Goal: Task Accomplishment & Management: Use online tool/utility

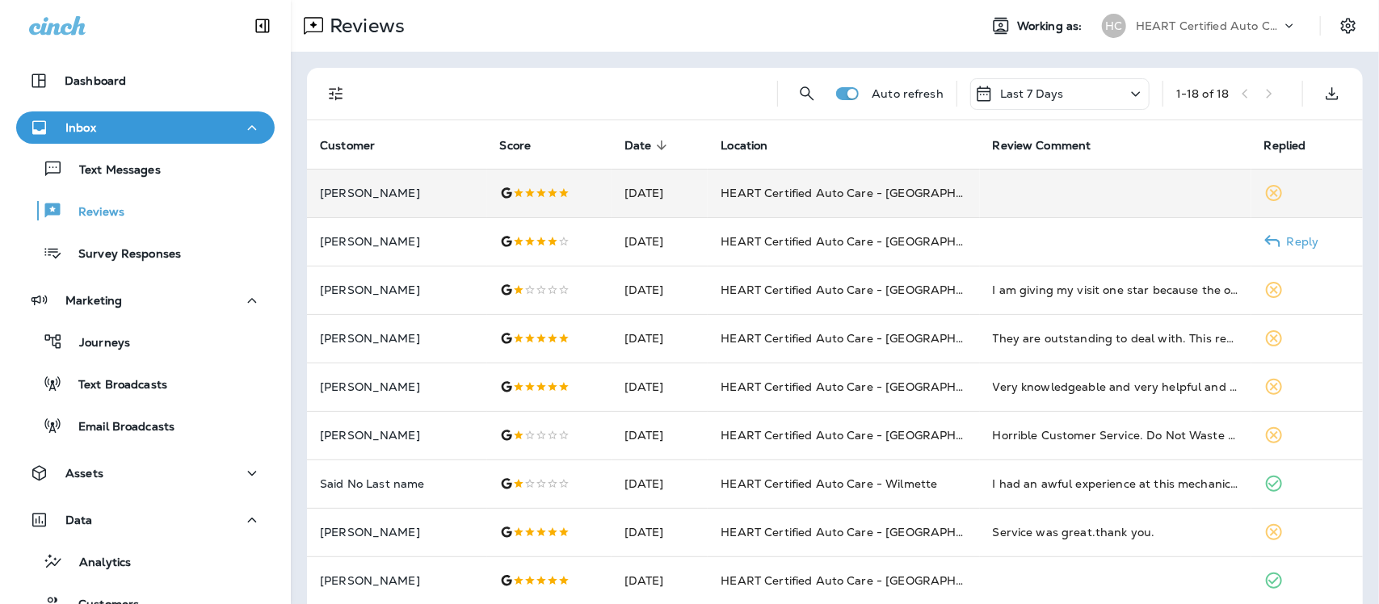
scroll to position [43, 0]
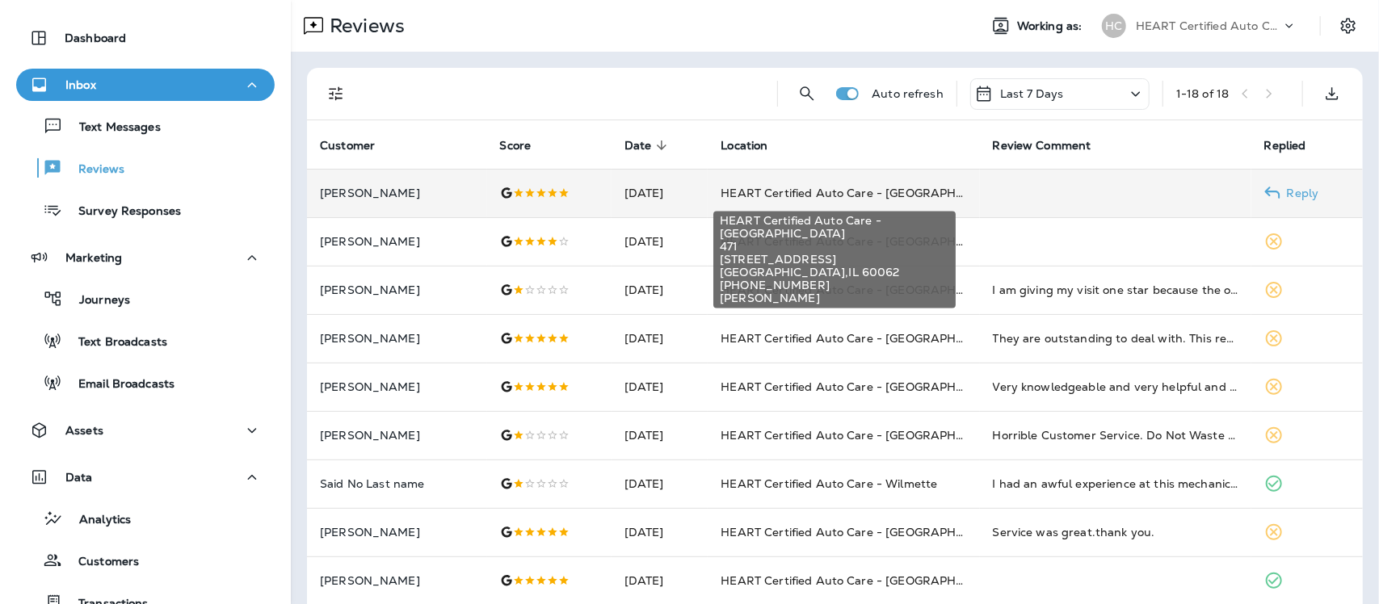
click at [790, 192] on span "HEART Certified Auto Care - [GEOGRAPHIC_DATA]" at bounding box center [866, 193] width 290 height 15
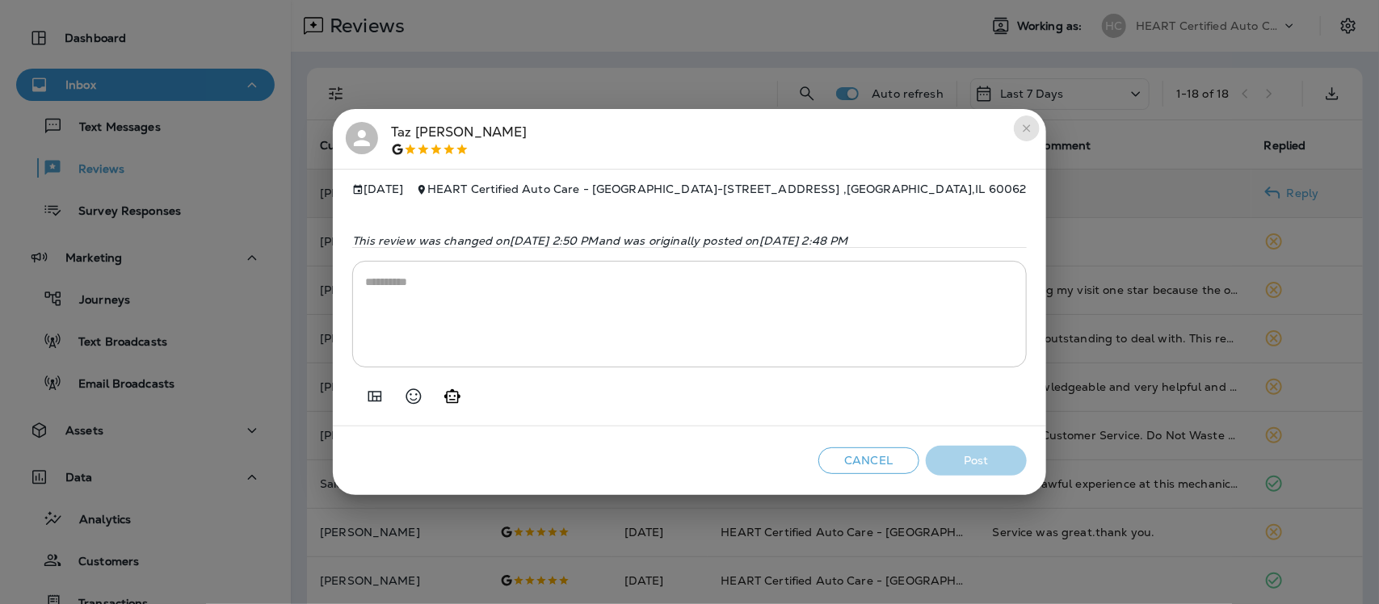
click at [1027, 127] on icon "close" at bounding box center [1026, 128] width 13 height 13
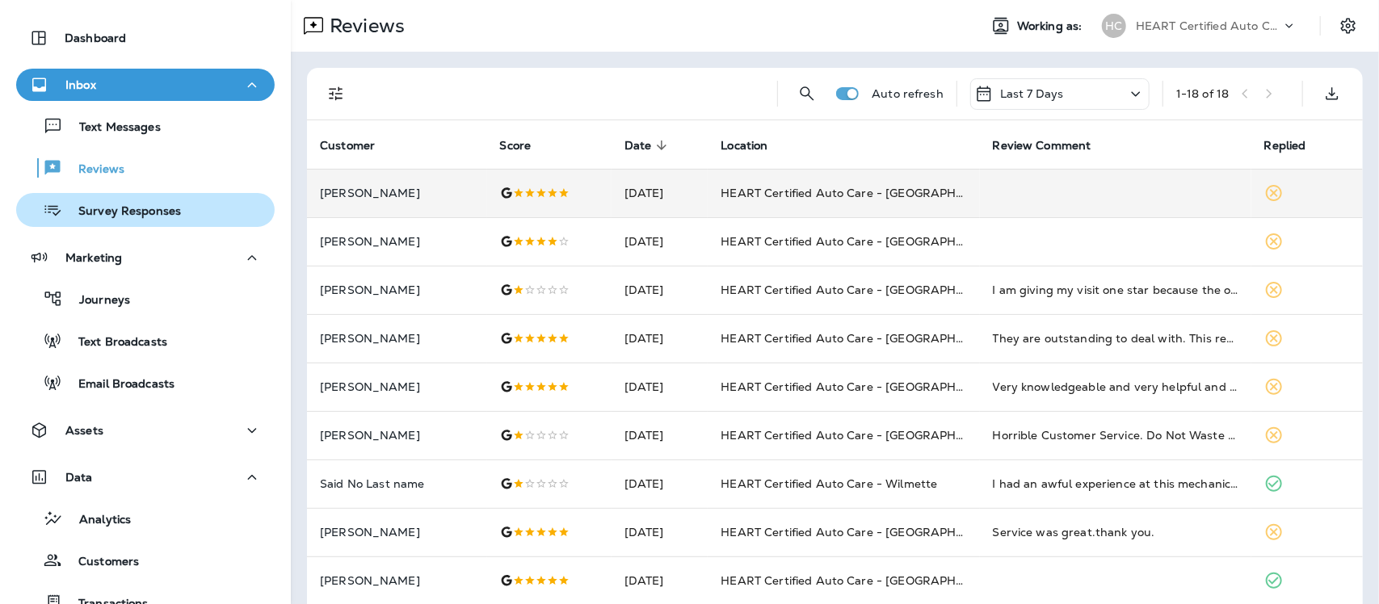
click at [126, 210] on p "Survey Responses" at bounding box center [121, 211] width 119 height 15
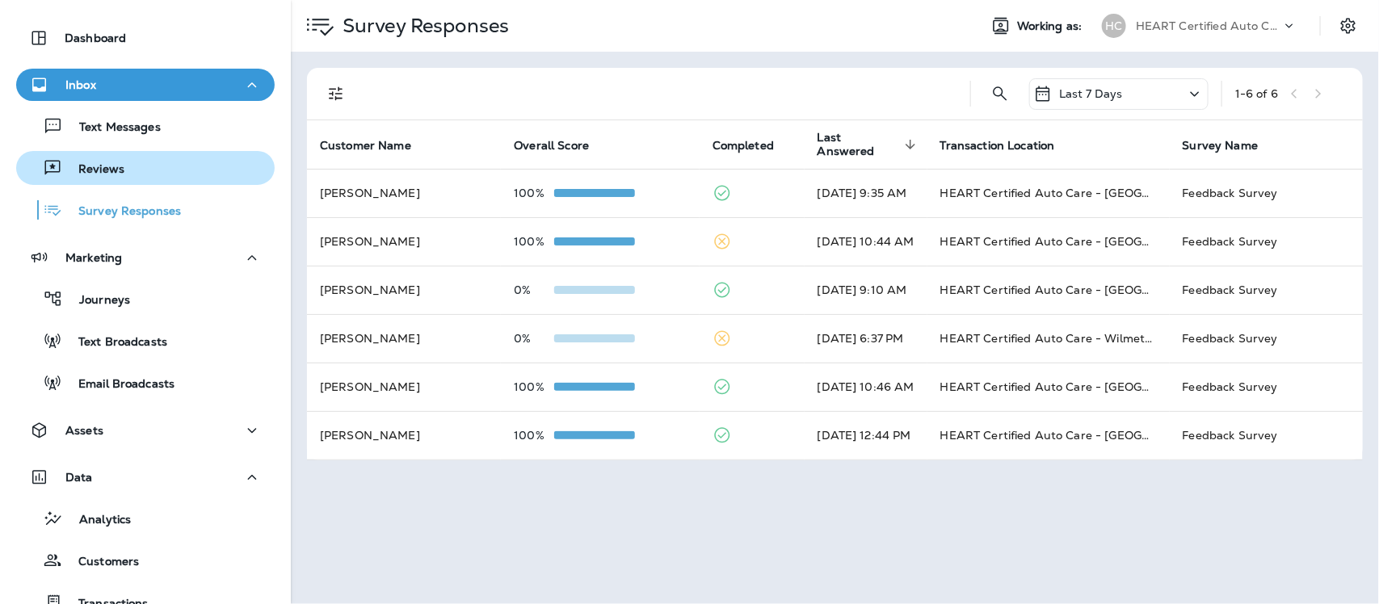
click at [101, 160] on div "Reviews" at bounding box center [74, 168] width 102 height 24
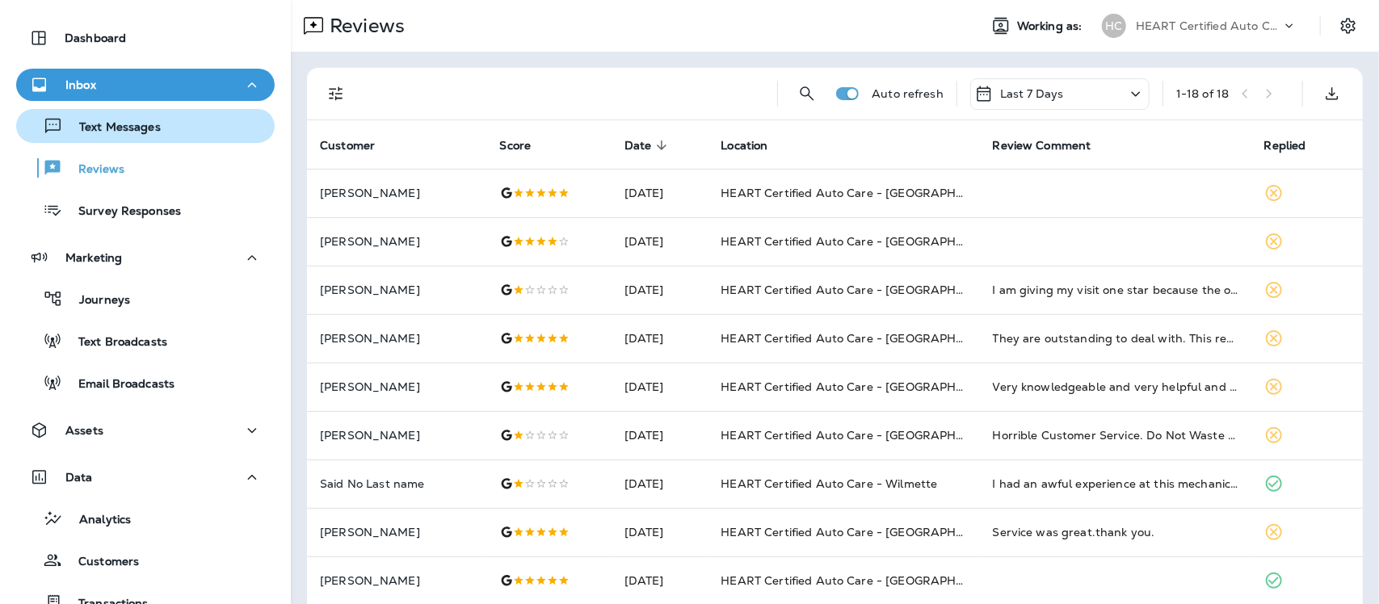
click at [99, 124] on p "Text Messages" at bounding box center [112, 127] width 98 height 15
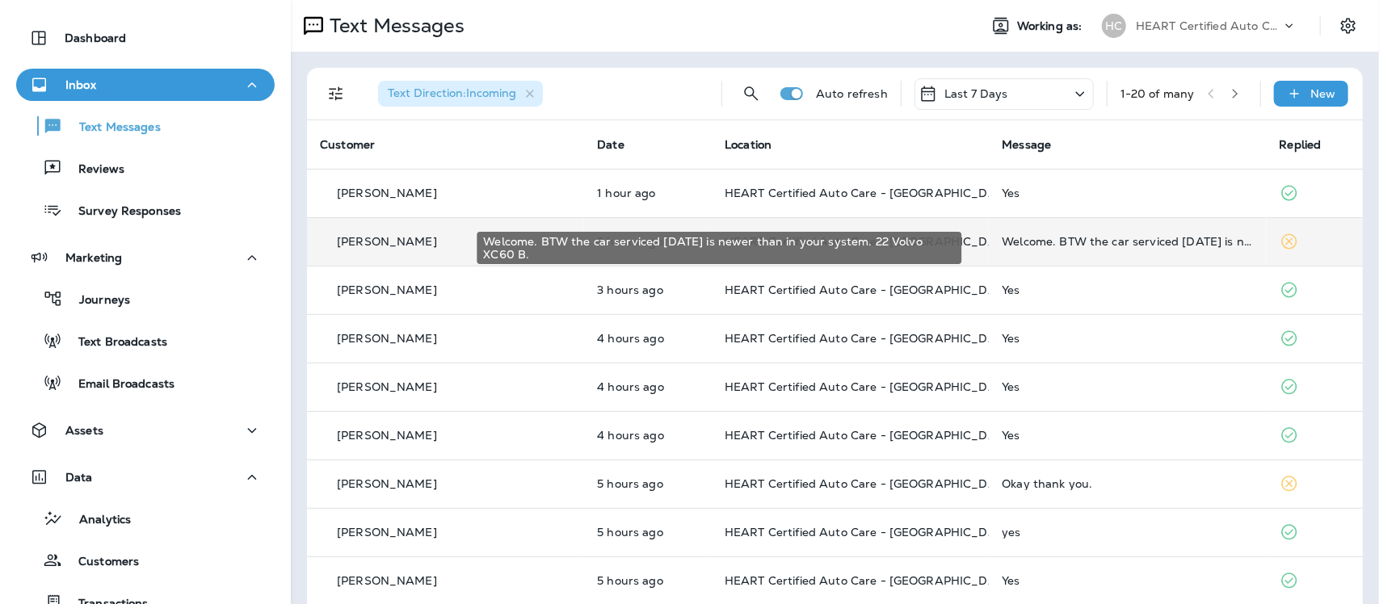
click at [1121, 241] on div "Welcome. BTW the car serviced [DATE] is newer than in your system. 22 Volvo XC6…" at bounding box center [1127, 241] width 251 height 13
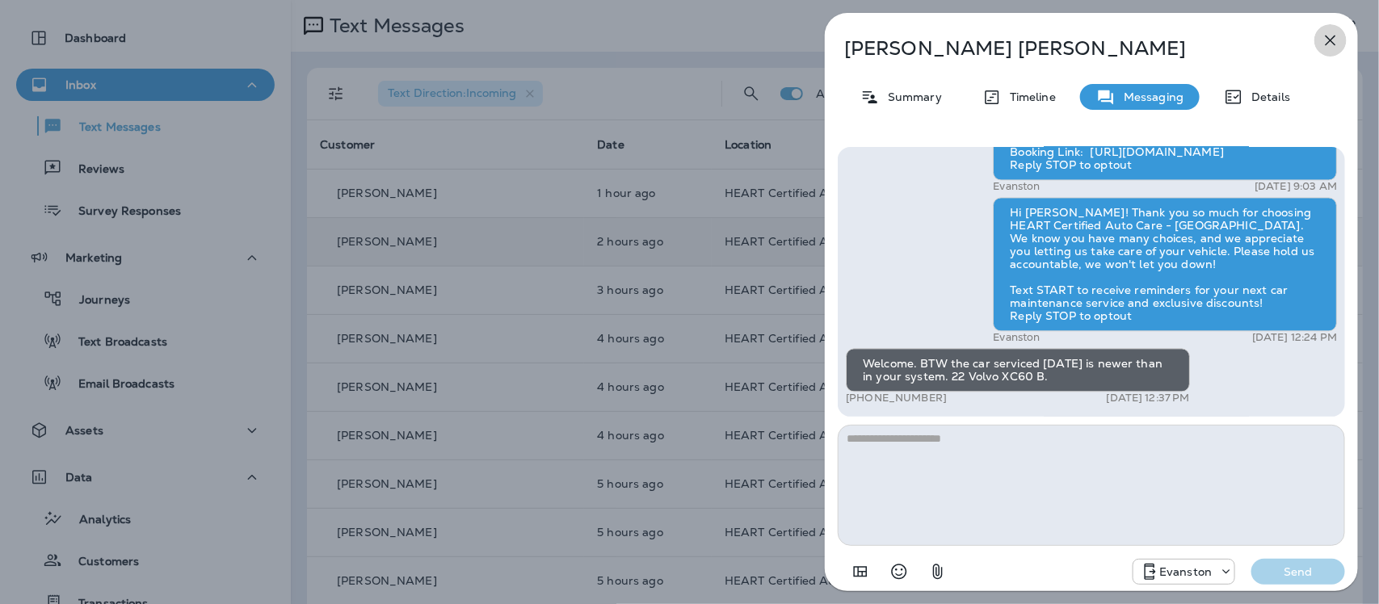
click at [1331, 41] on icon "button" at bounding box center [1330, 40] width 19 height 19
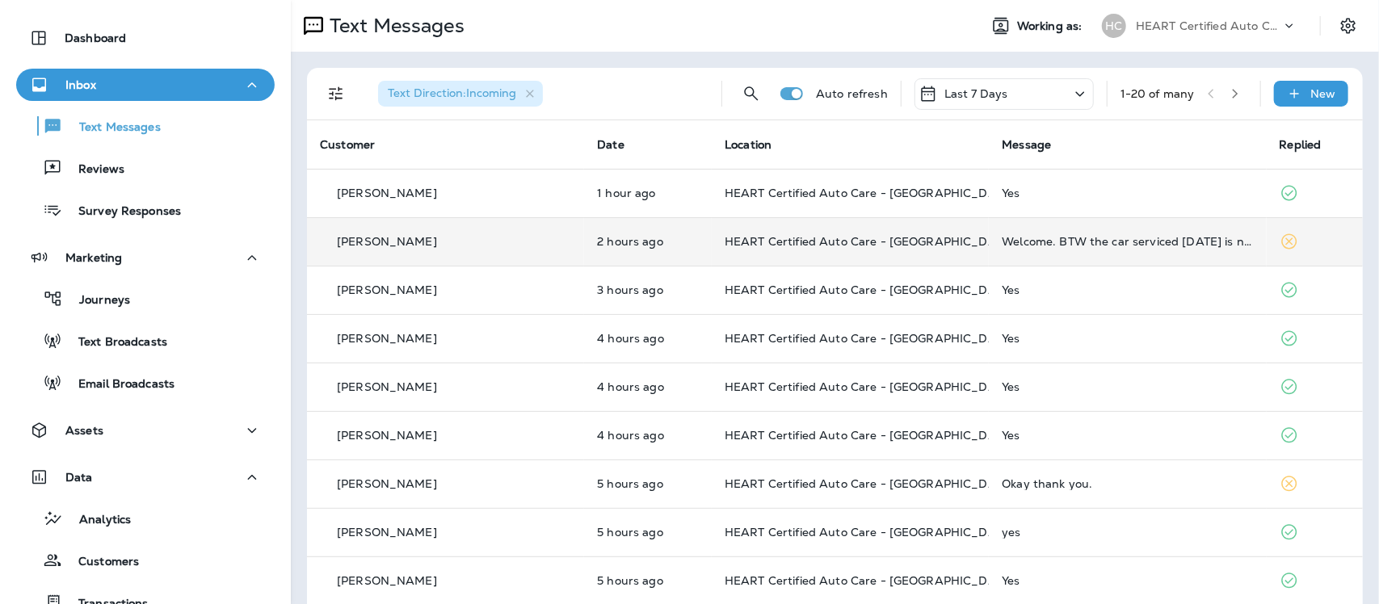
click at [1049, 248] on td "Welcome. BTW the car serviced [DATE] is newer than in your system. 22 Volvo XC6…" at bounding box center [1127, 241] width 277 height 48
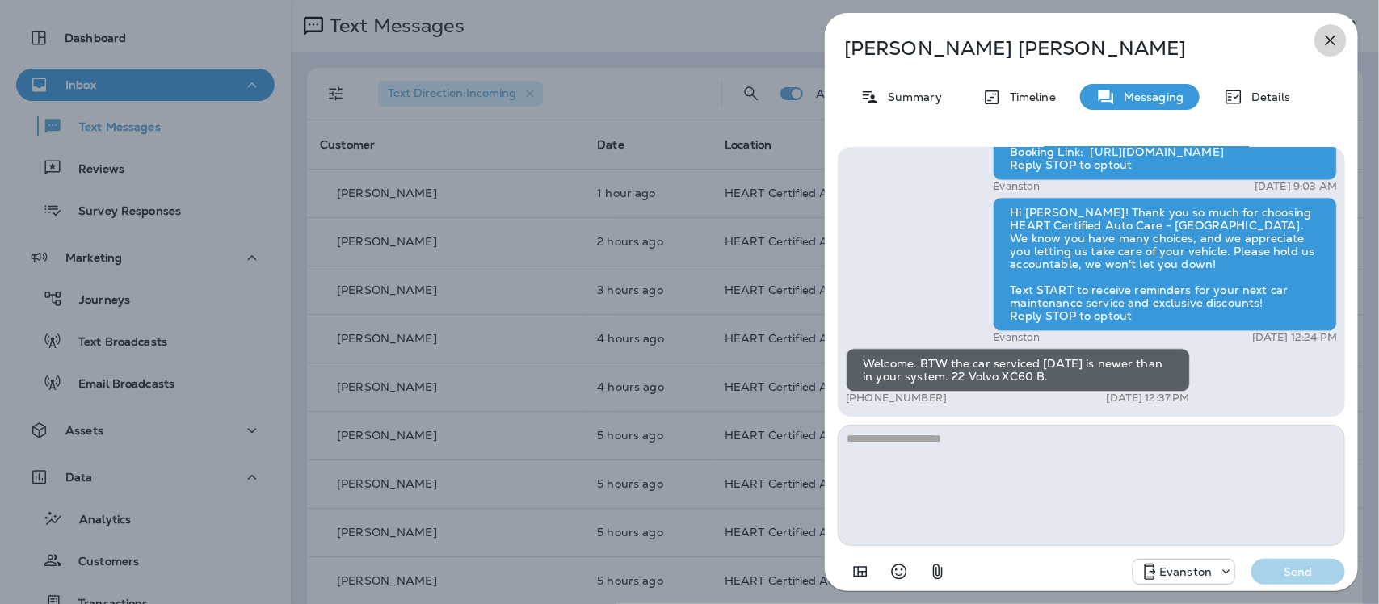
click at [1327, 38] on icon "button" at bounding box center [1330, 40] width 19 height 19
